Goal: Entertainment & Leisure: Consume media (video, audio)

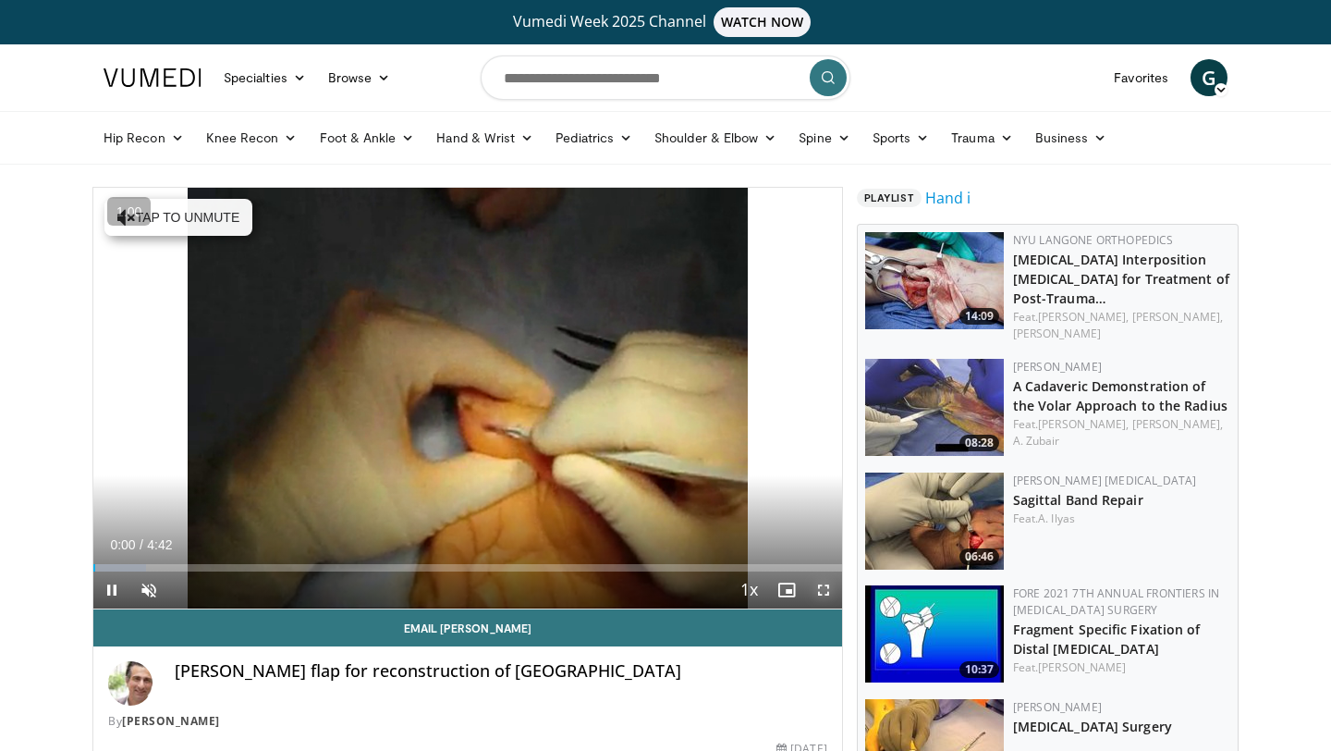
click at [815, 585] on span "Video Player" at bounding box center [823, 589] width 37 height 37
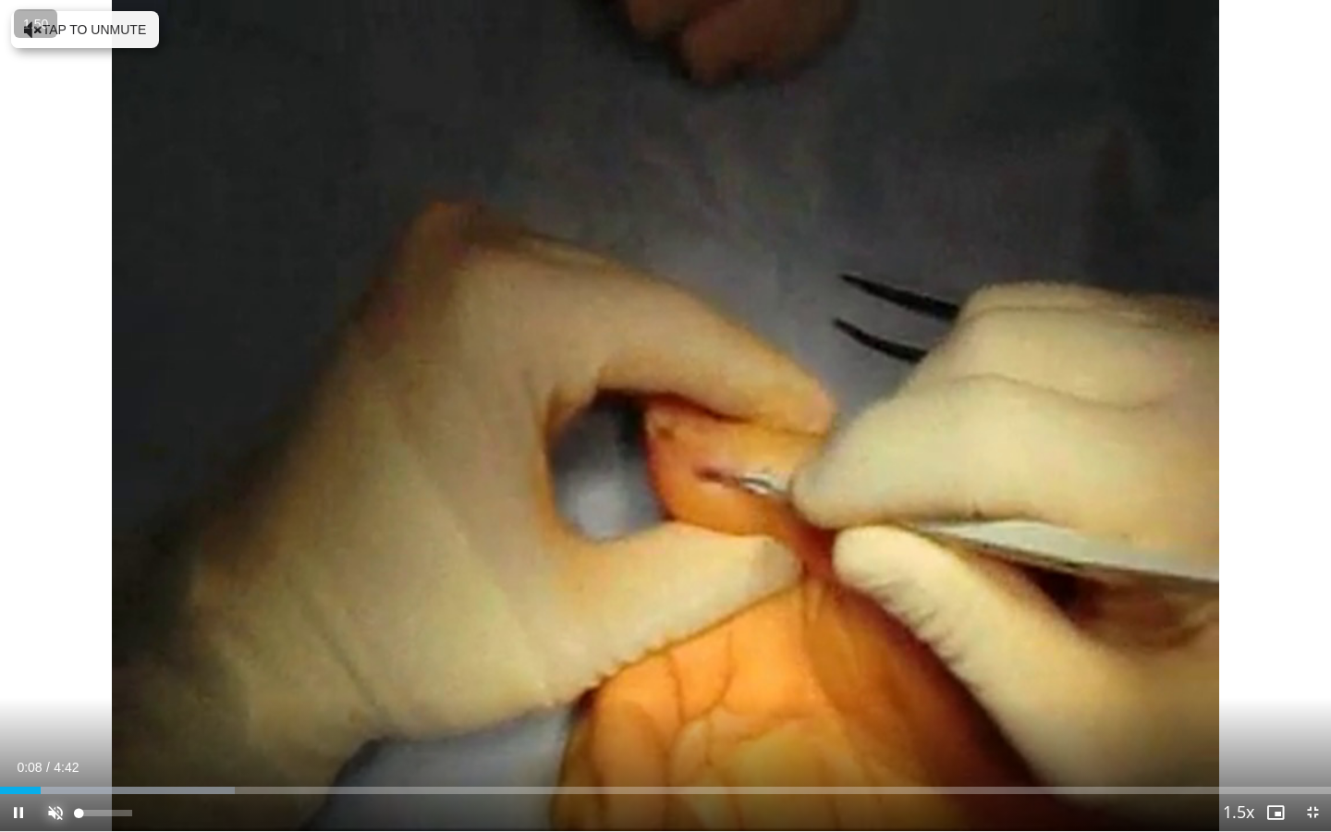
click at [54, 750] on span "Video Player" at bounding box center [55, 812] width 37 height 37
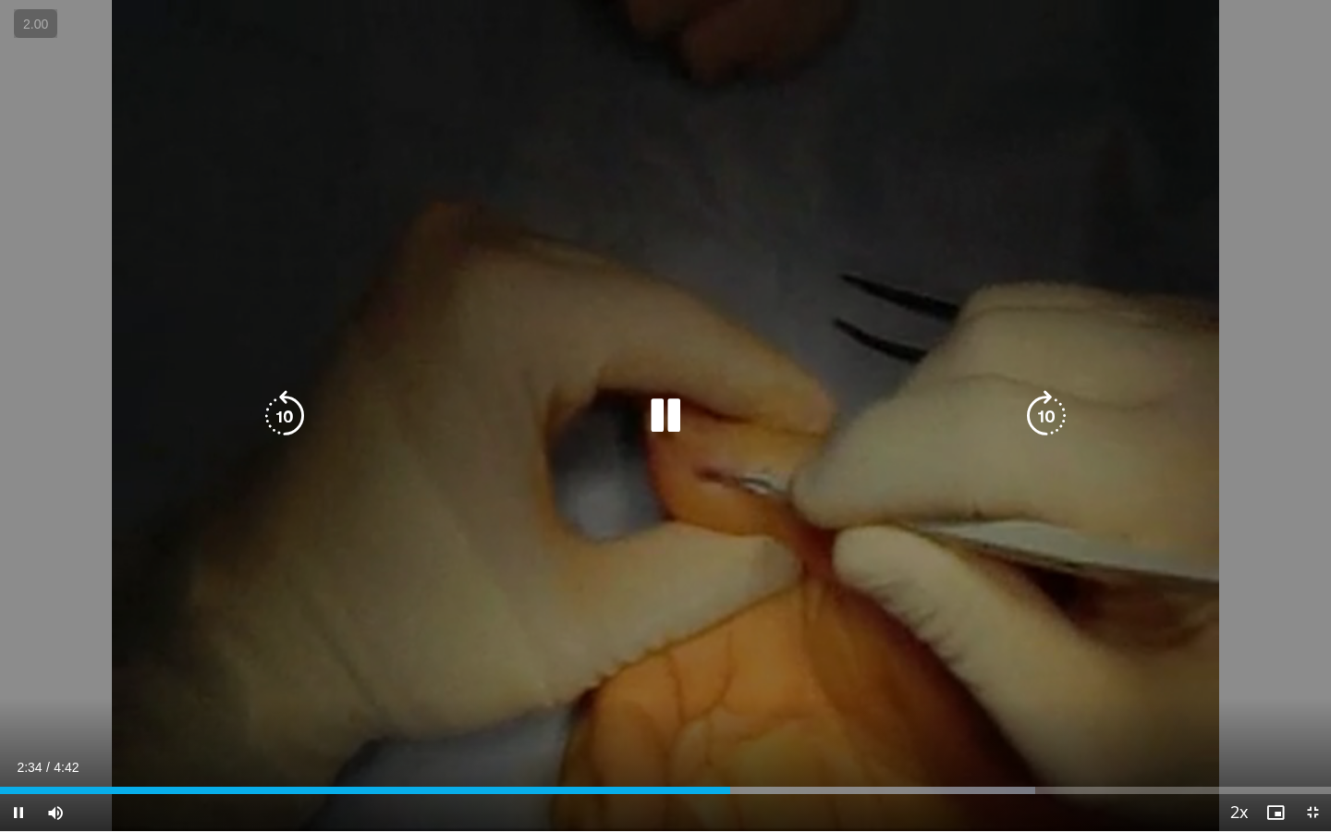
click at [674, 412] on icon "Video Player" at bounding box center [666, 416] width 52 height 52
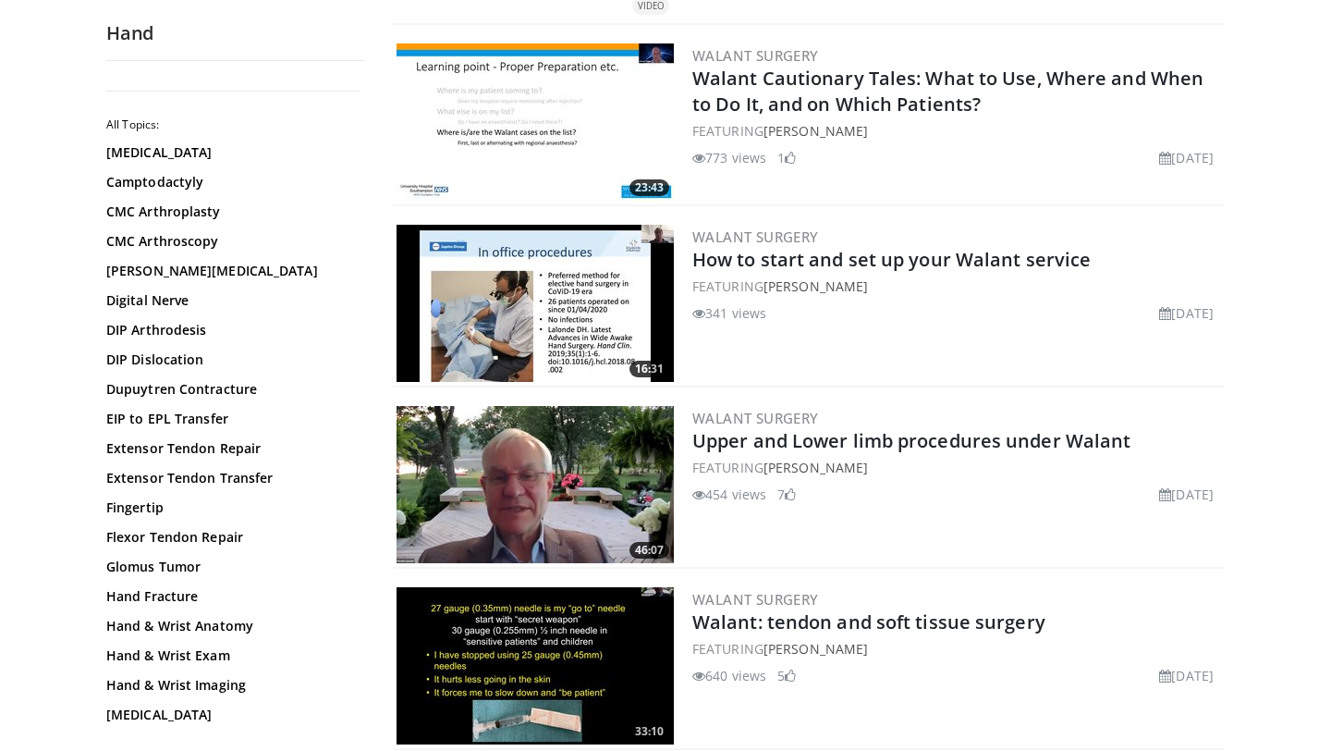
scroll to position [787, 0]
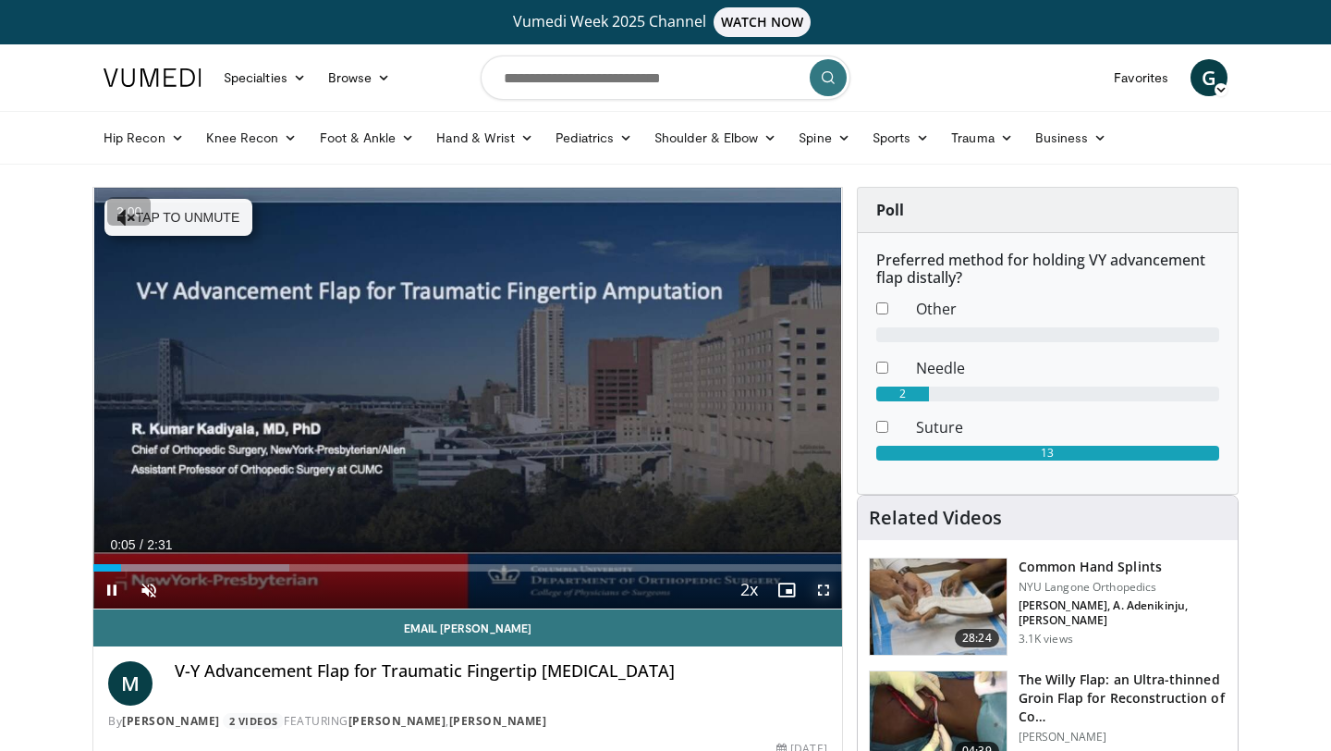
click at [825, 593] on span "Video Player" at bounding box center [823, 589] width 37 height 37
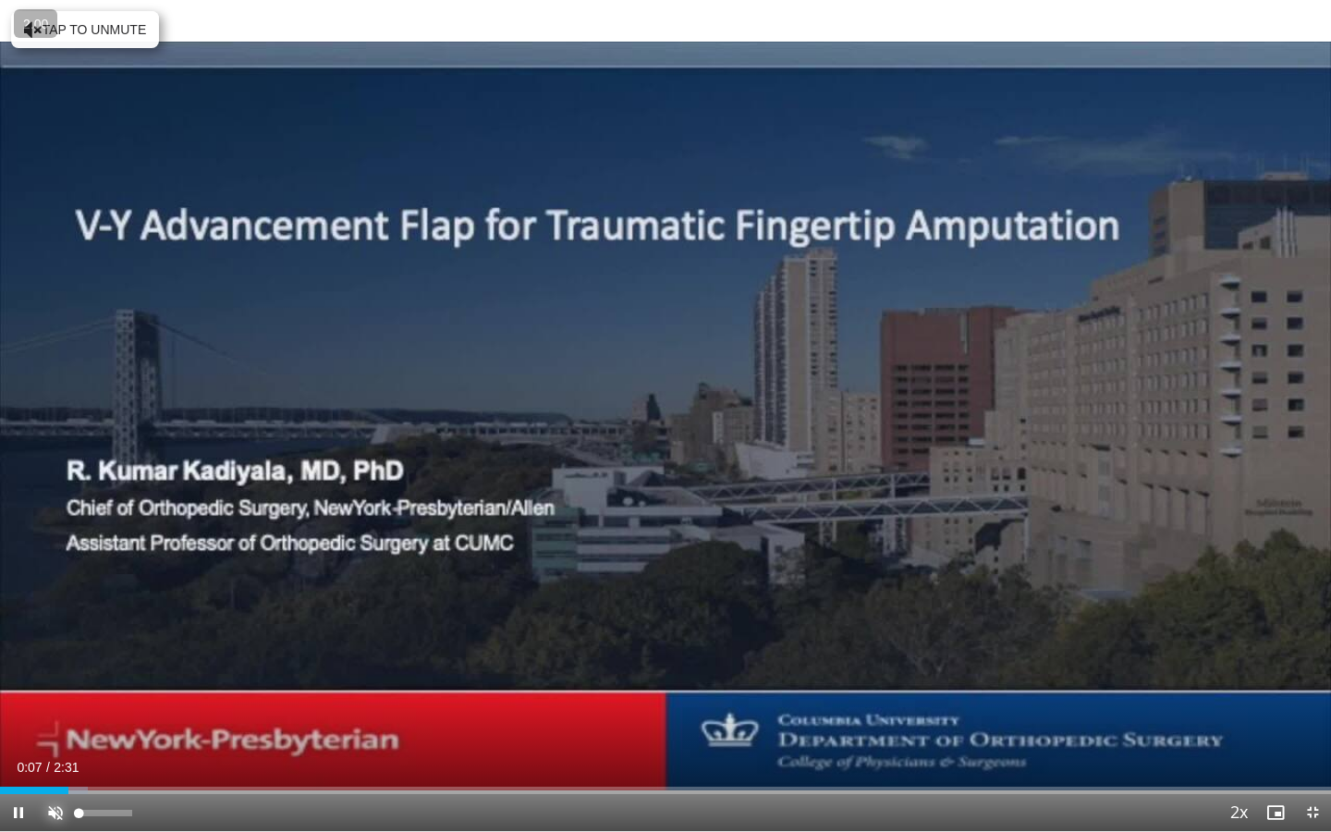
click at [56, 750] on span "Video Player" at bounding box center [55, 812] width 37 height 37
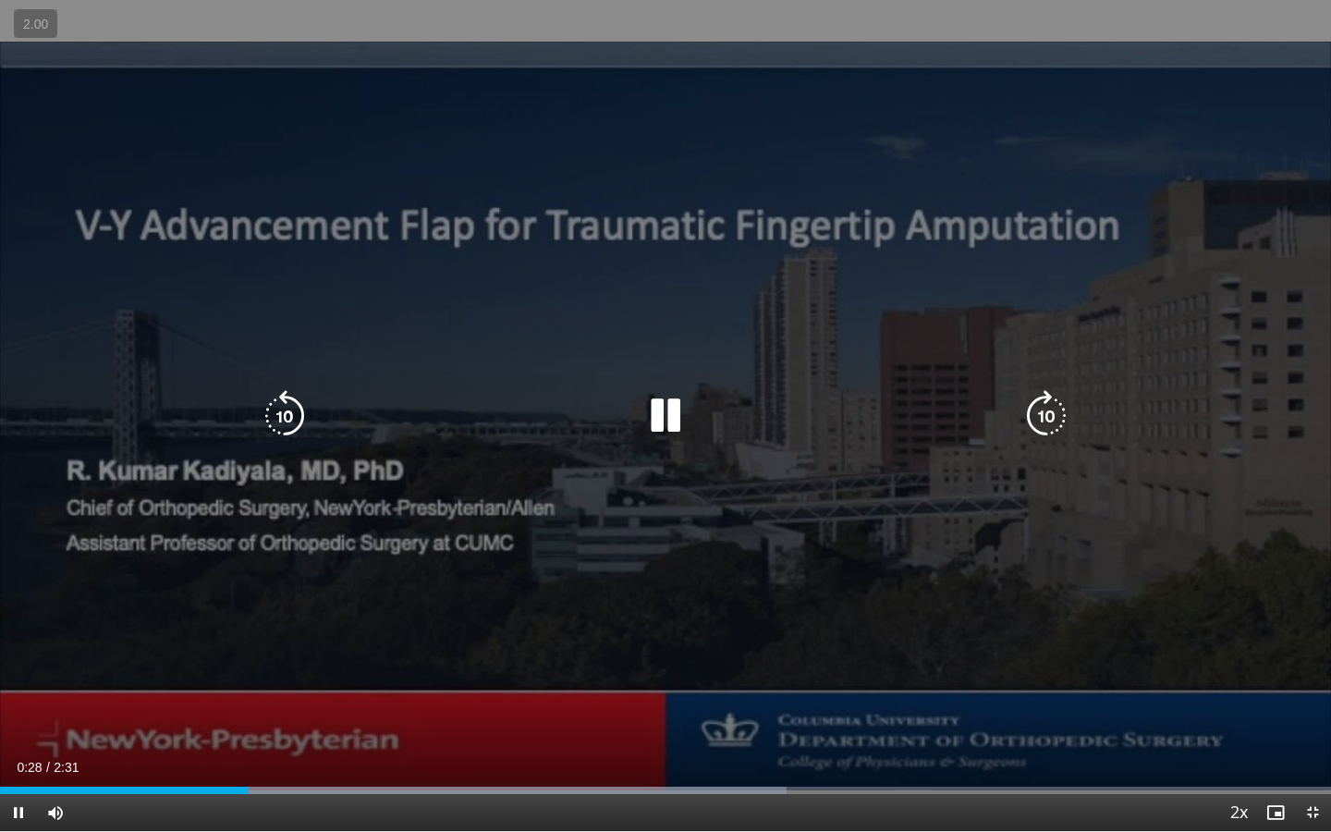
click at [666, 407] on icon "Video Player" at bounding box center [666, 416] width 52 height 52
click at [670, 409] on icon "Video Player" at bounding box center [666, 416] width 52 height 52
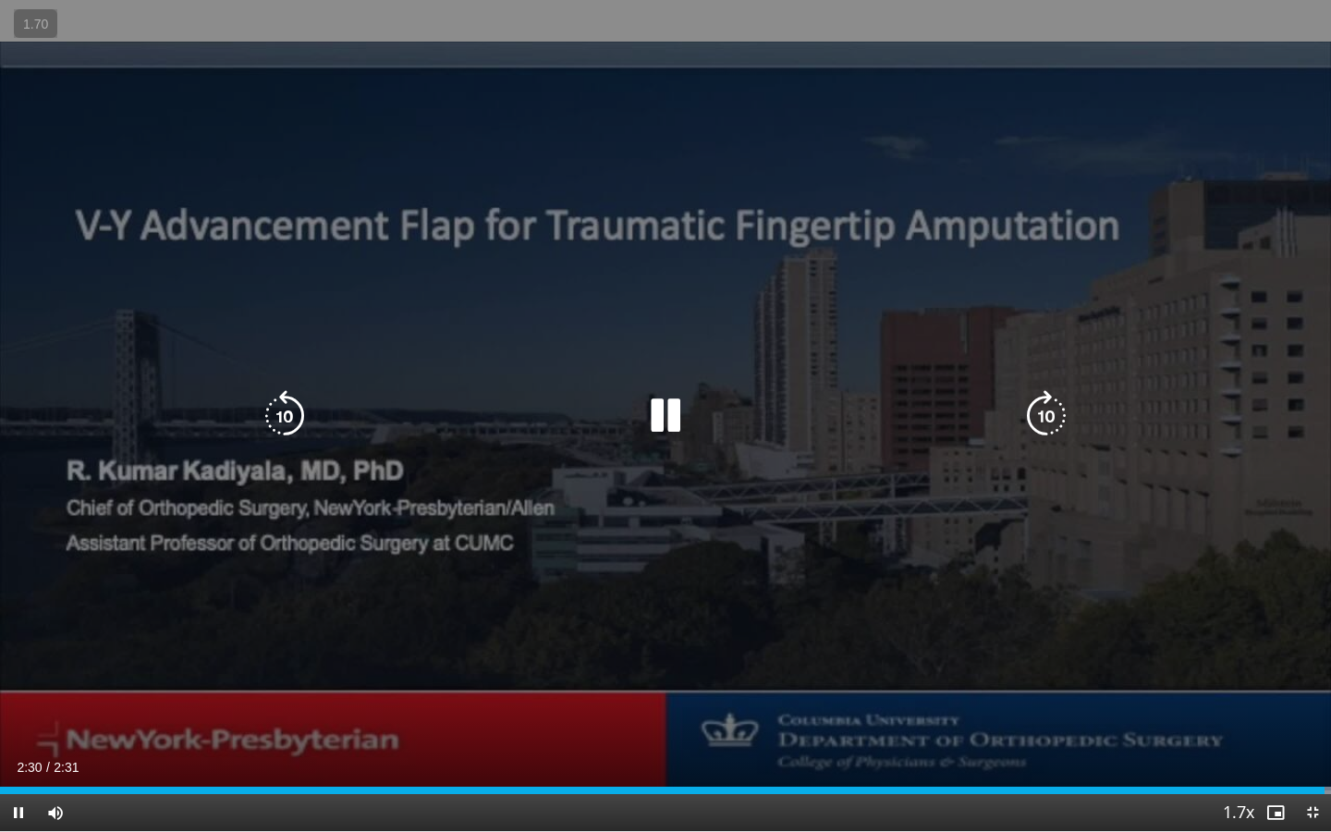
click at [694, 423] on div "Video Player" at bounding box center [665, 415] width 799 height 37
click at [663, 416] on icon "Video Player" at bounding box center [666, 416] width 52 height 52
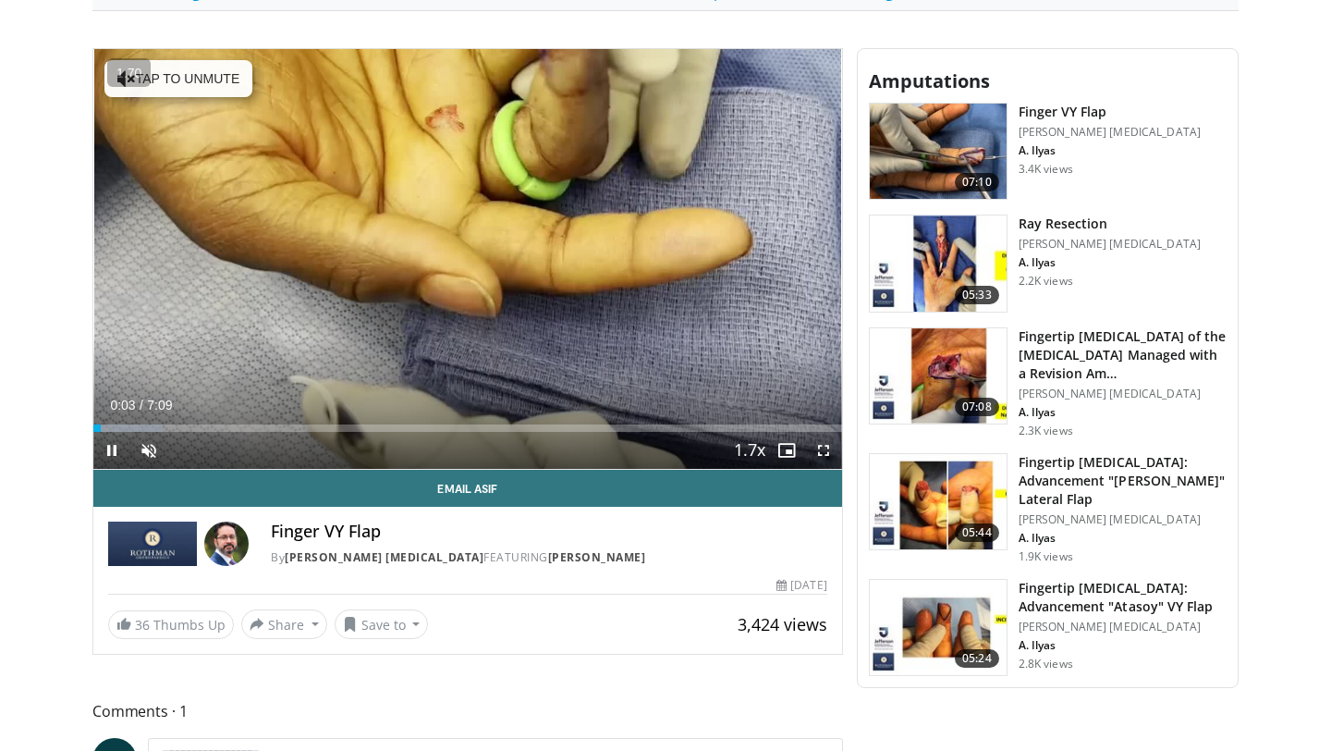
scroll to position [676, 0]
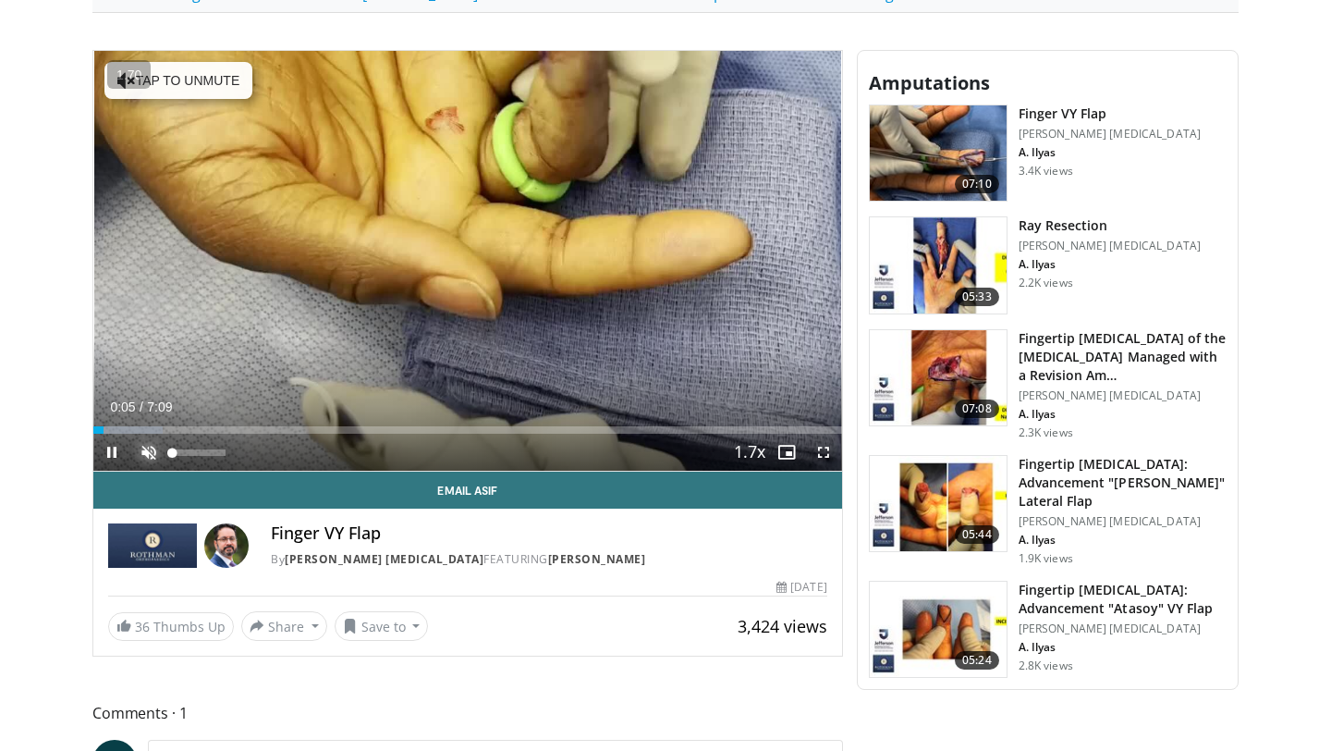
click at [155, 446] on span "Video Player" at bounding box center [148, 451] width 37 height 37
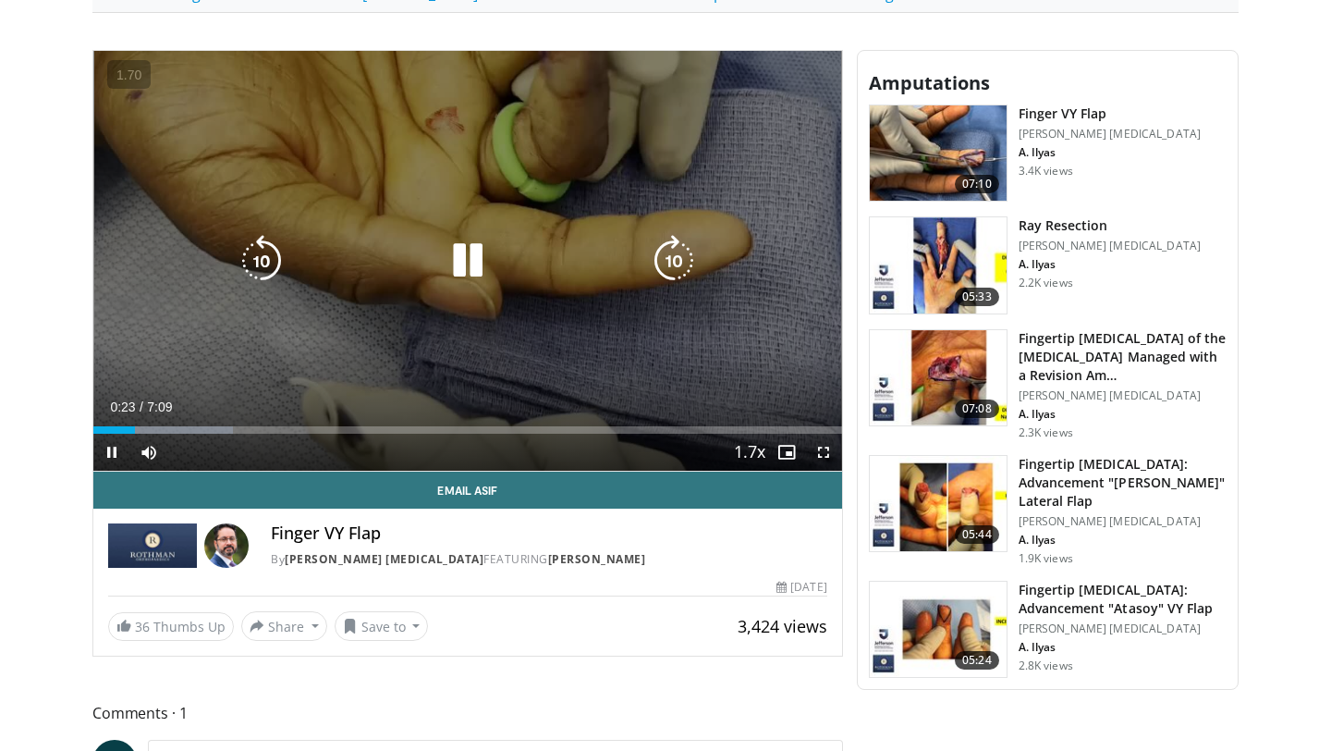
click at [659, 268] on icon "Video Player" at bounding box center [674, 261] width 52 height 52
click at [675, 241] on icon "Video Player" at bounding box center [674, 261] width 52 height 52
